Goal: Task Accomplishment & Management: Manage account settings

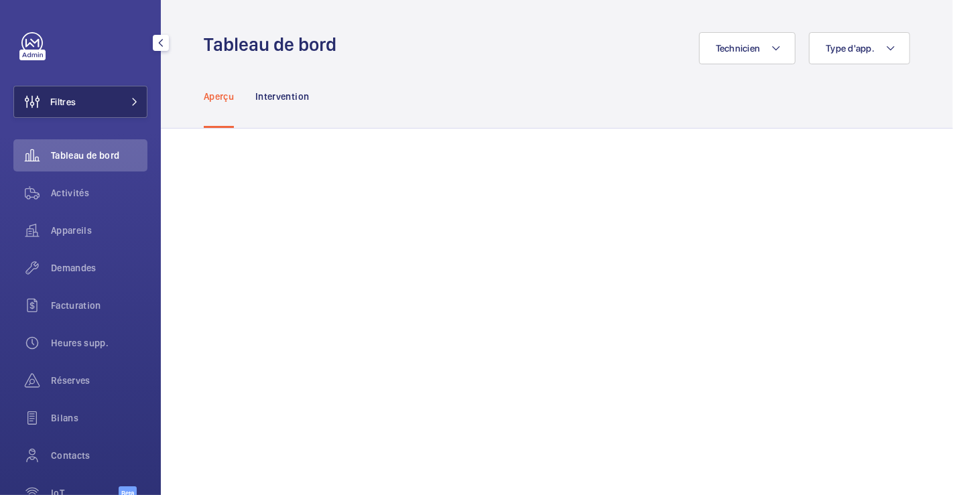
click at [64, 98] on span "Filtres" at bounding box center [62, 101] width 25 height 13
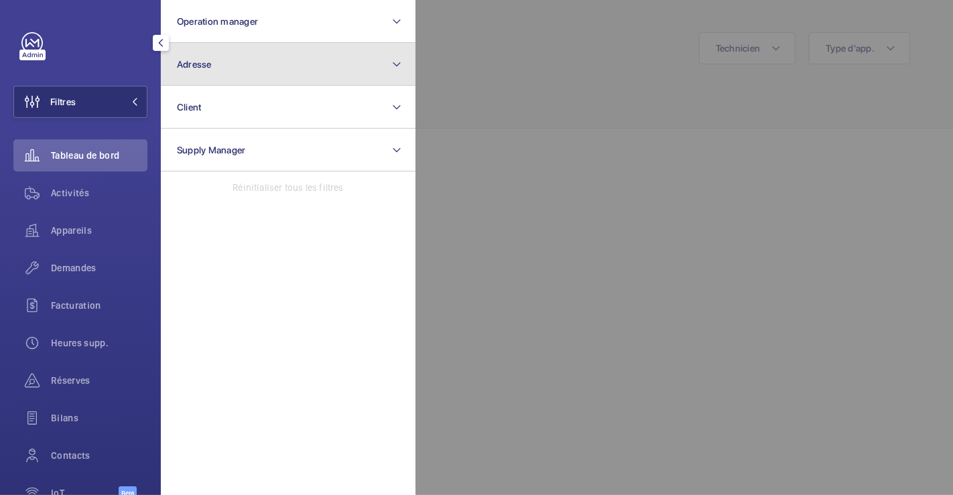
click at [208, 56] on button "Adresse" at bounding box center [288, 64] width 255 height 43
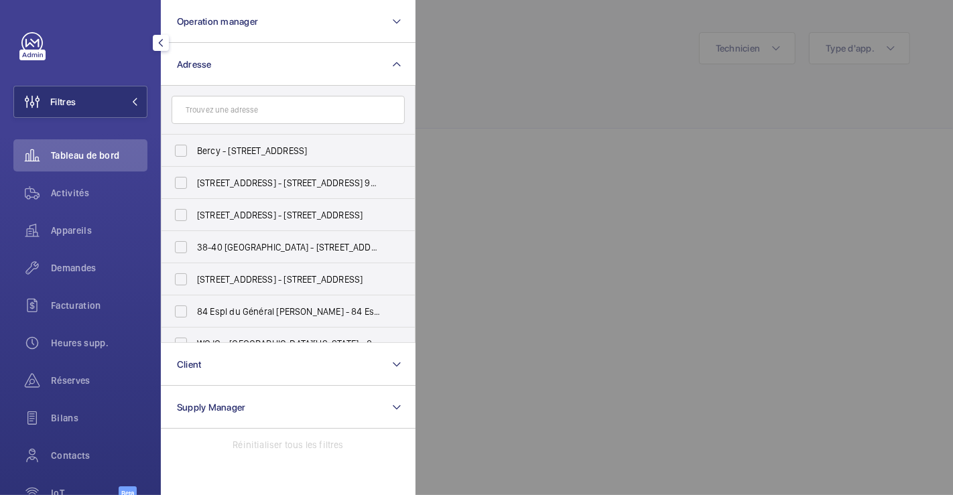
click at [240, 108] on input "text" at bounding box center [287, 110] width 233 height 28
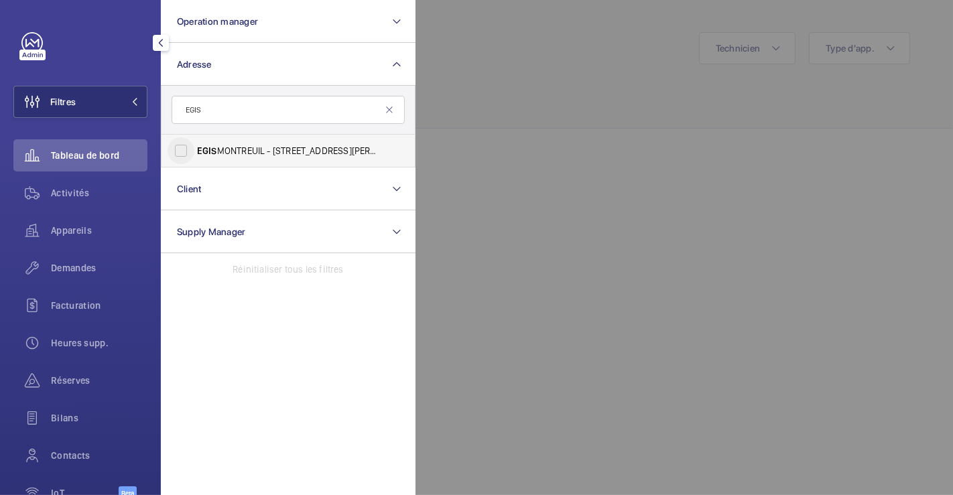
type input "EGIS"
click at [186, 151] on input "EGIS MONTREUIL - [STREET_ADDRESS][PERSON_NAME]" at bounding box center [180, 150] width 27 height 27
checkbox input "true"
click at [569, 74] on div at bounding box center [891, 247] width 953 height 495
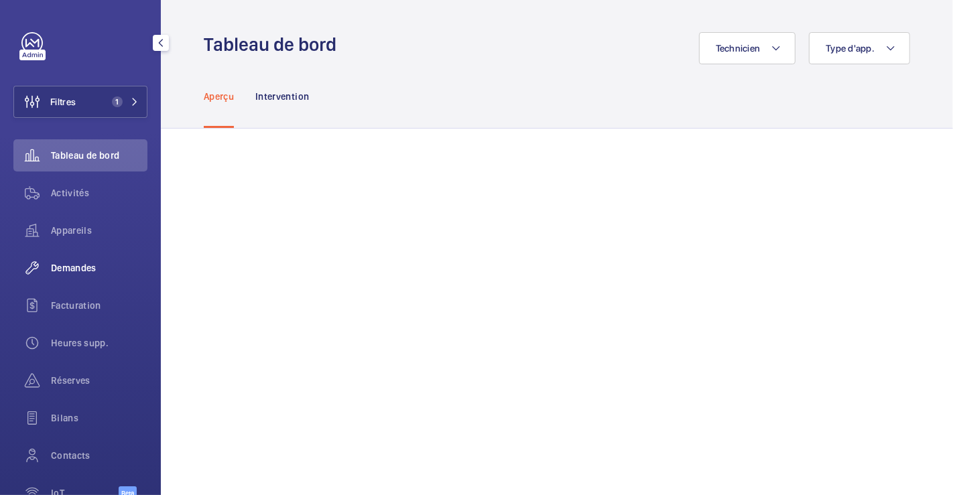
click at [84, 267] on span "Demandes" at bounding box center [99, 267] width 96 height 13
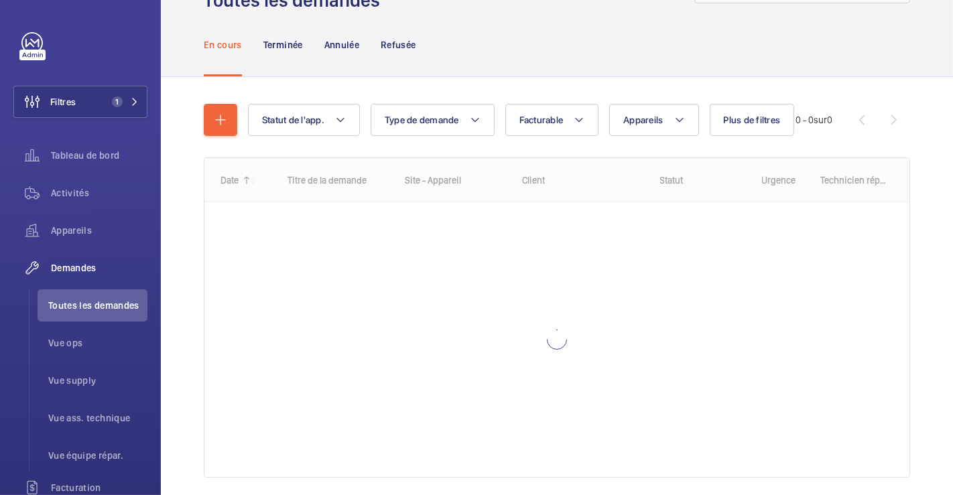
scroll to position [108, 0]
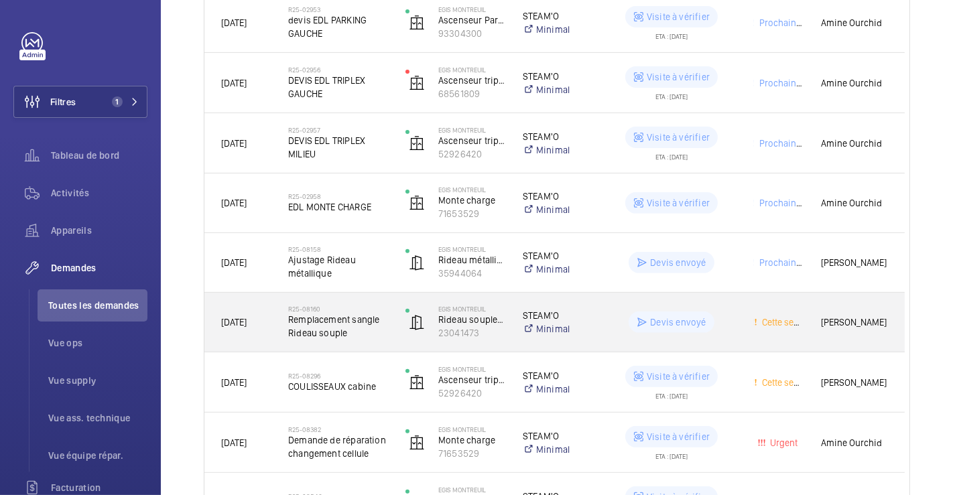
scroll to position [564, 0]
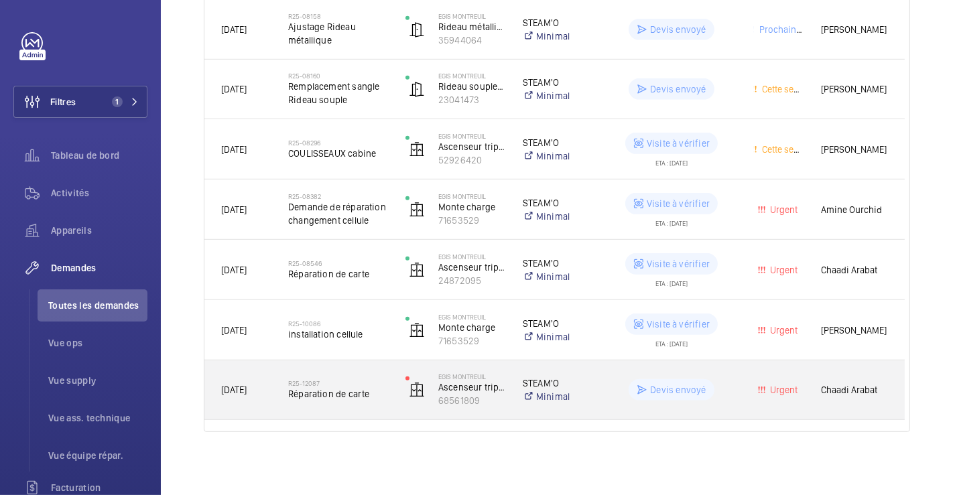
click at [383, 370] on div "R25-12087 Réparation de carte" at bounding box center [338, 389] width 100 height 39
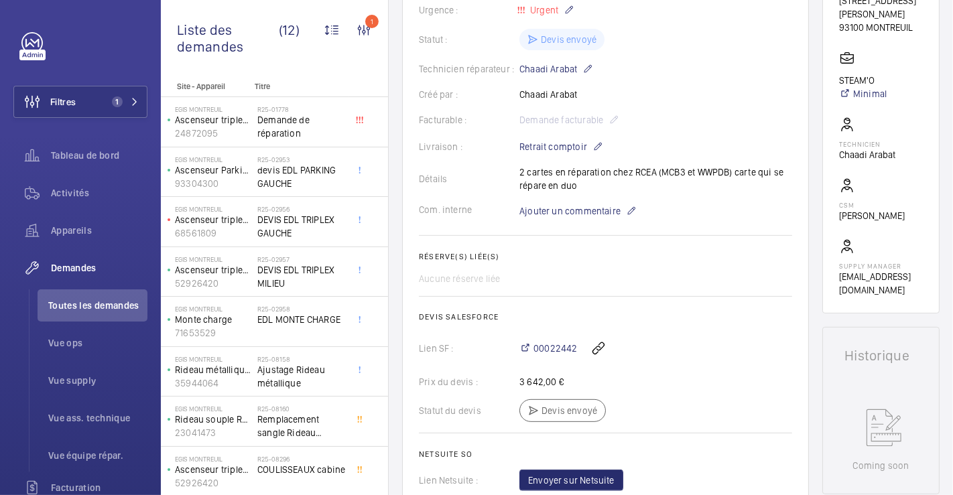
scroll to position [372, 0]
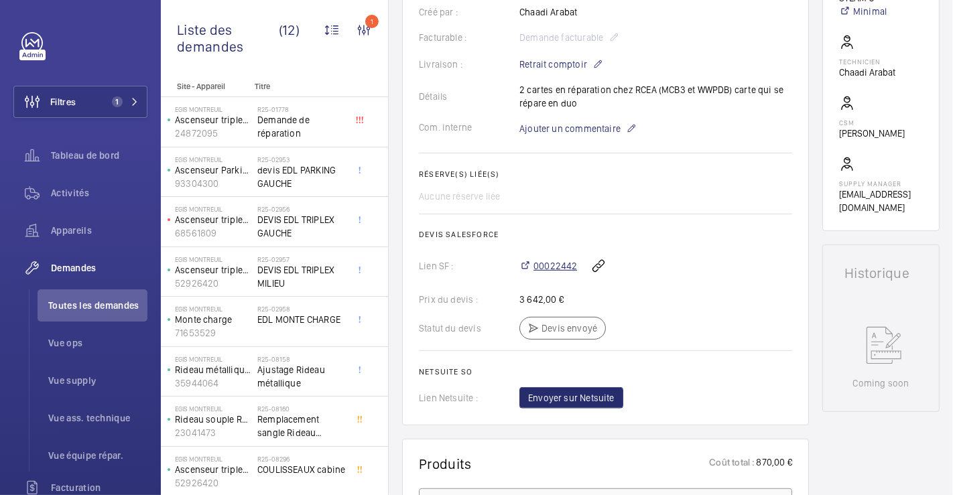
click at [553, 261] on span "00022442" at bounding box center [555, 265] width 44 height 13
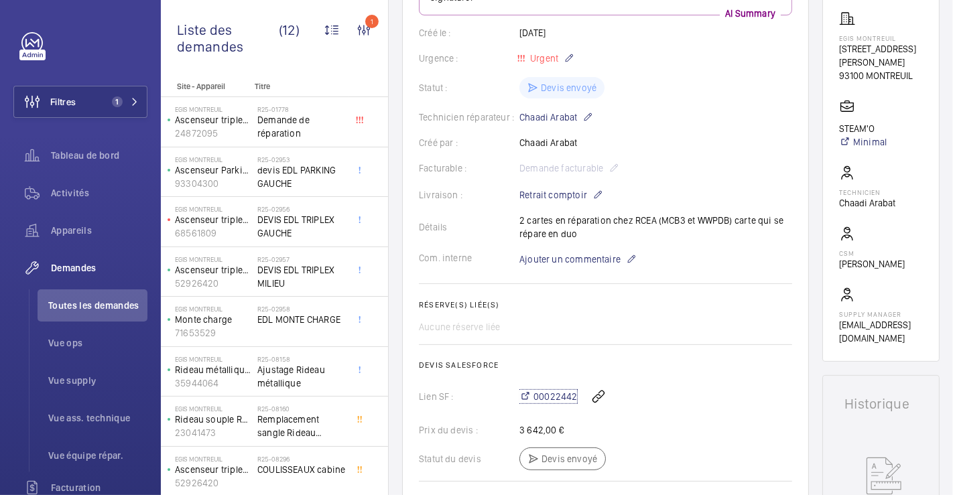
scroll to position [74, 0]
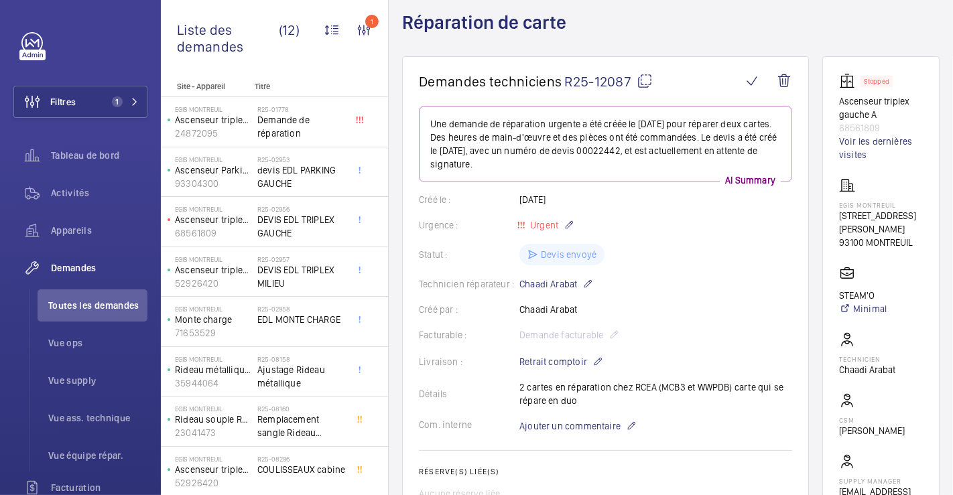
click at [645, 77] on mat-icon at bounding box center [644, 81] width 16 height 16
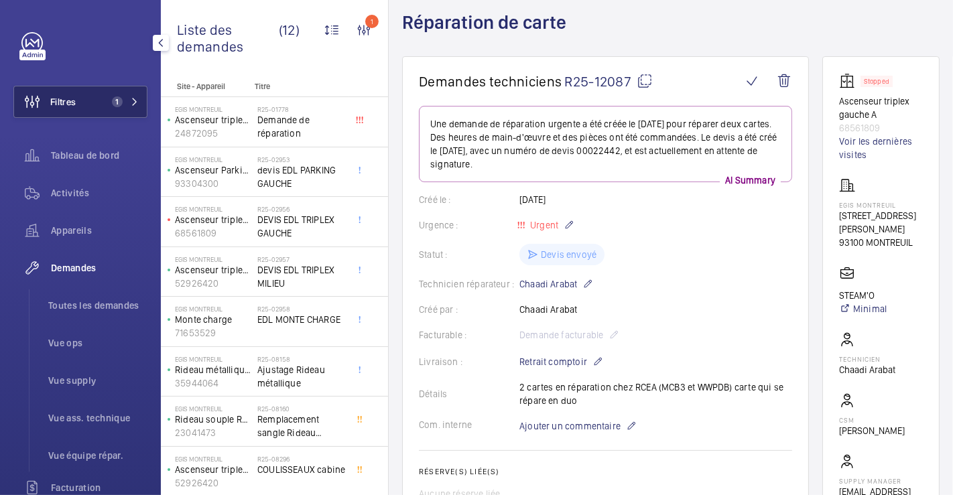
click at [77, 96] on button "Filtres 1" at bounding box center [80, 102] width 134 height 32
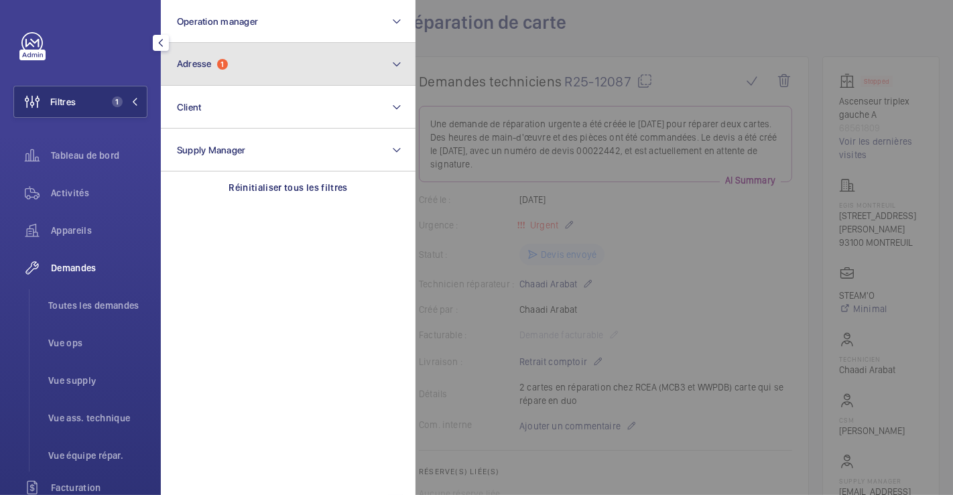
click at [220, 72] on button "Adresse 1" at bounding box center [288, 64] width 255 height 43
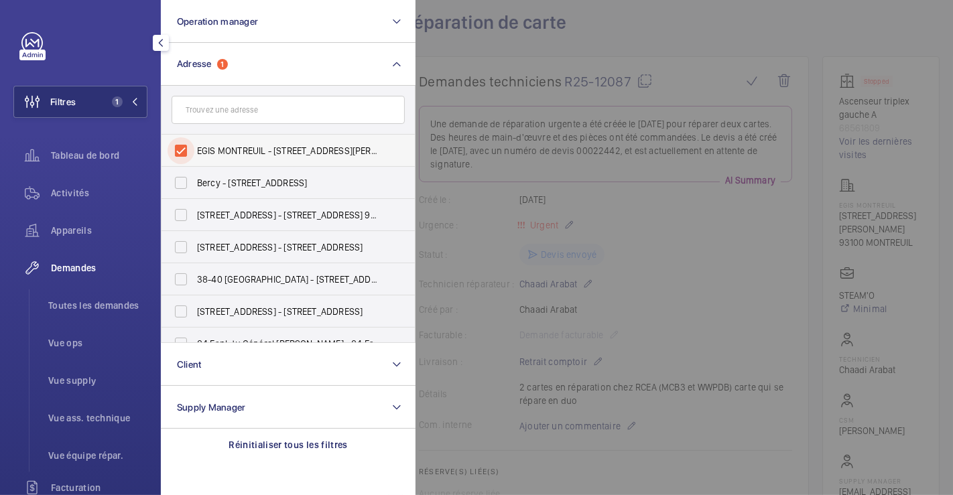
click at [184, 152] on input "EGIS MONTREUIL - [STREET_ADDRESS][PERSON_NAME]" at bounding box center [180, 150] width 27 height 27
checkbox input "false"
